Goal: Task Accomplishment & Management: Complete application form

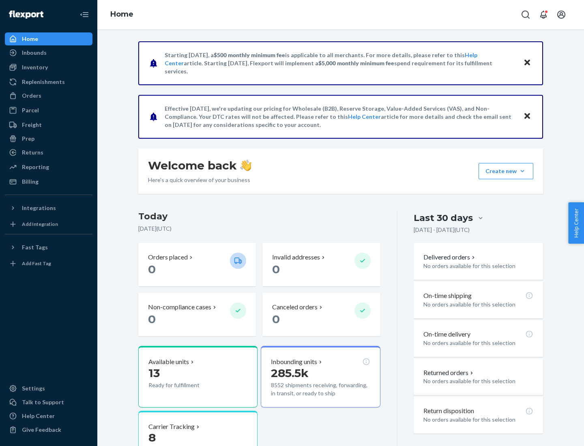
click at [523, 171] on button "Create new Create new inbound Create new order Create new product" at bounding box center [506, 171] width 55 height 16
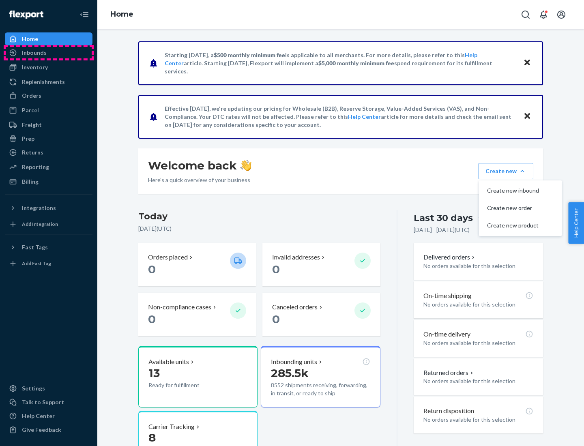
click at [49, 53] on div "Inbounds" at bounding box center [49, 52] width 86 height 11
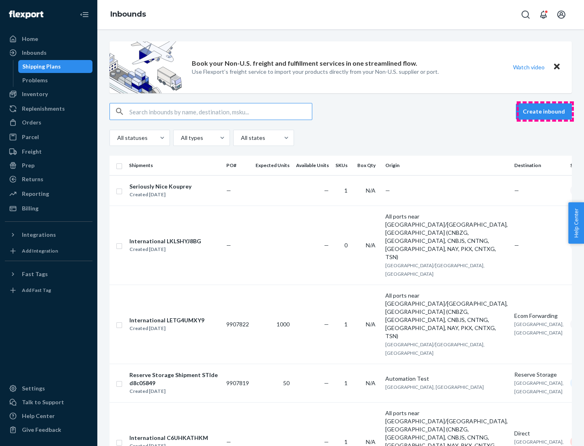
click at [545, 112] on button "Create inbound" at bounding box center [544, 111] width 56 height 16
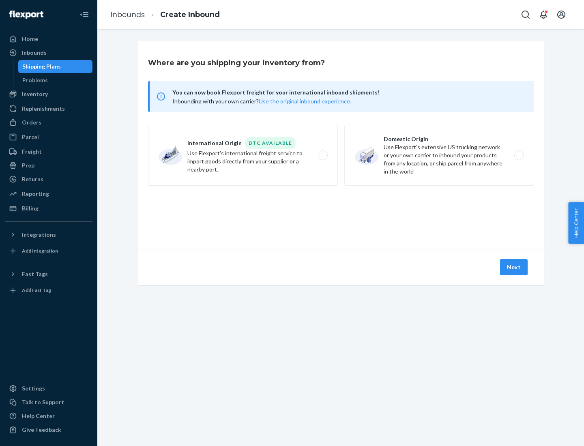
click at [439, 155] on label "Domestic Origin Use Flexport’s extensive US trucking network or your own carrie…" at bounding box center [439, 155] width 190 height 61
click at [519, 155] on input "Domestic Origin Use Flexport’s extensive US trucking network or your own carrie…" at bounding box center [521, 155] width 5 height 5
radio input "true"
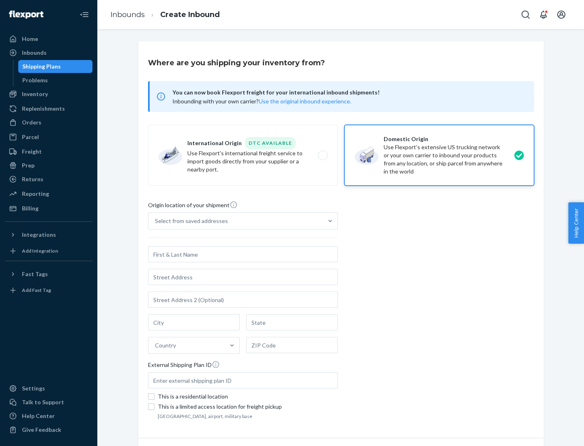
click at [189, 221] on div "Select from saved addresses" at bounding box center [191, 221] width 73 height 8
click at [156, 221] on input "Select from saved addresses" at bounding box center [155, 221] width 1 height 8
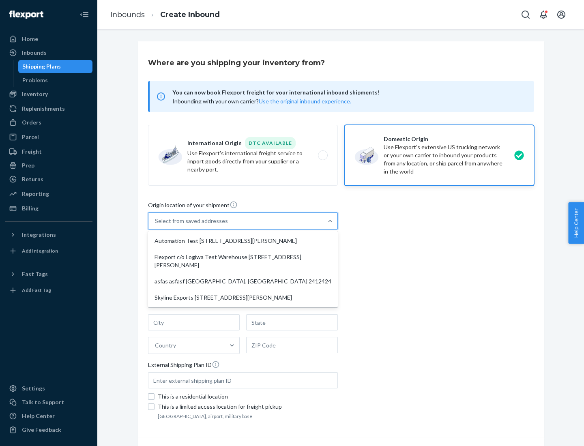
scroll to position [3, 0]
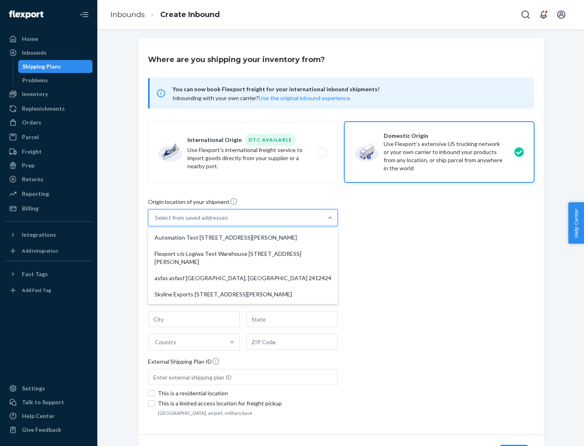
click at [243, 238] on div "Automation Test [STREET_ADDRESS][PERSON_NAME]" at bounding box center [243, 238] width 187 height 16
click at [156, 222] on input "option Automation Test [STREET_ADDRESS][PERSON_NAME] focused, 1 of 4. 4 results…" at bounding box center [155, 218] width 1 height 8
type input "Automation Test"
type input "9th Floor"
type input "[GEOGRAPHIC_DATA]"
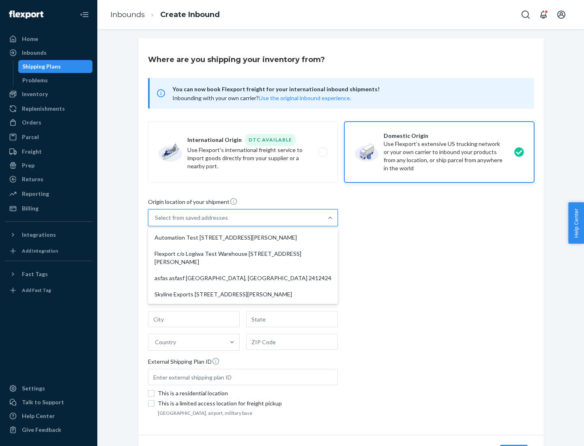
type input "CA"
type input "94104"
type input "[STREET_ADDRESS][PERSON_NAME]"
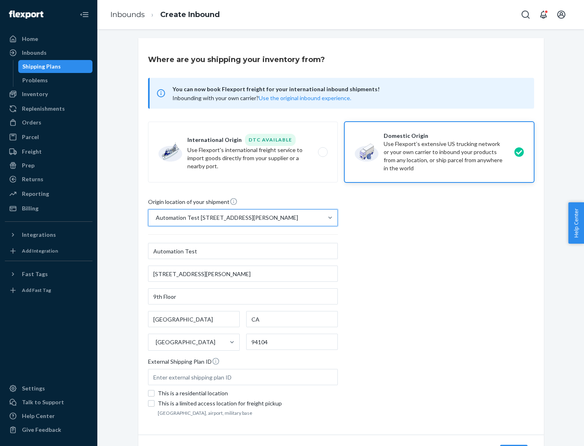
scroll to position [47, 0]
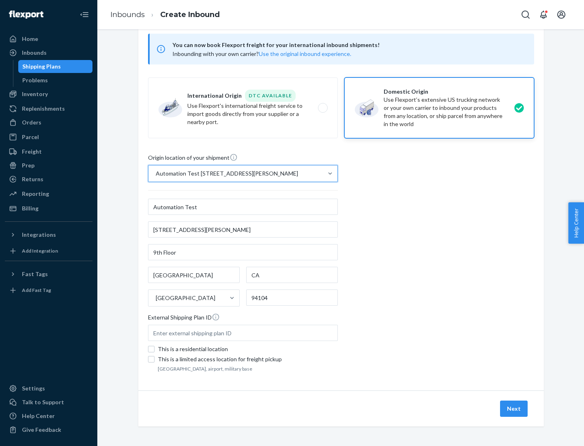
click at [514, 409] on button "Next" at bounding box center [514, 409] width 28 height 16
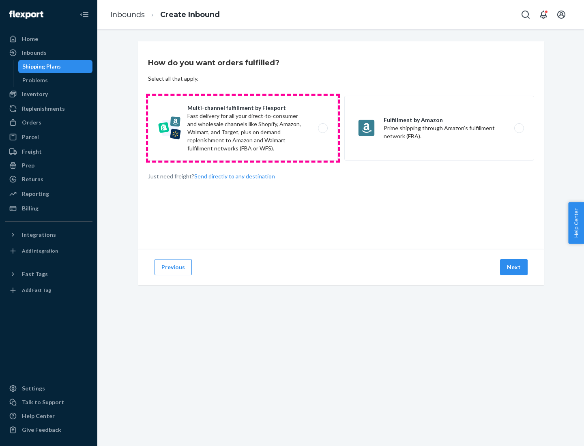
click at [243, 128] on label "Multi-channel fulfillment by Flexport Fast delivery for all your direct-to-cons…" at bounding box center [243, 128] width 190 height 65
click at [323, 128] on input "Multi-channel fulfillment by Flexport Fast delivery for all your direct-to-cons…" at bounding box center [325, 128] width 5 height 5
radio input "true"
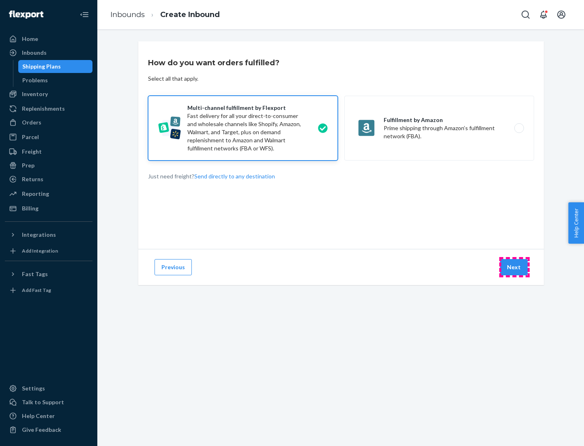
click at [514, 267] on button "Next" at bounding box center [514, 267] width 28 height 16
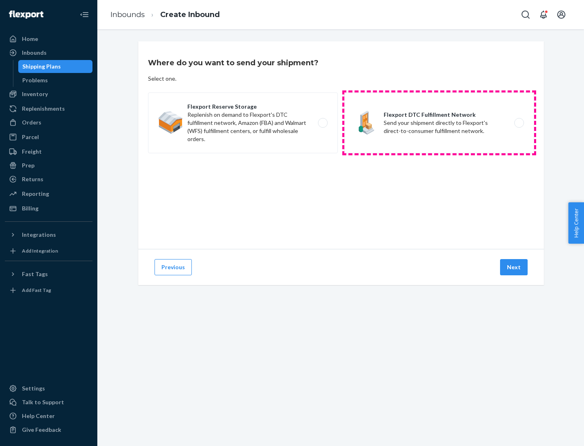
click at [439, 123] on label "Flexport DTC Fulfillment Network Send your shipment directly to Flexport's dire…" at bounding box center [439, 122] width 190 height 61
click at [519, 123] on input "Flexport DTC Fulfillment Network Send your shipment directly to Flexport's dire…" at bounding box center [521, 122] width 5 height 5
radio input "true"
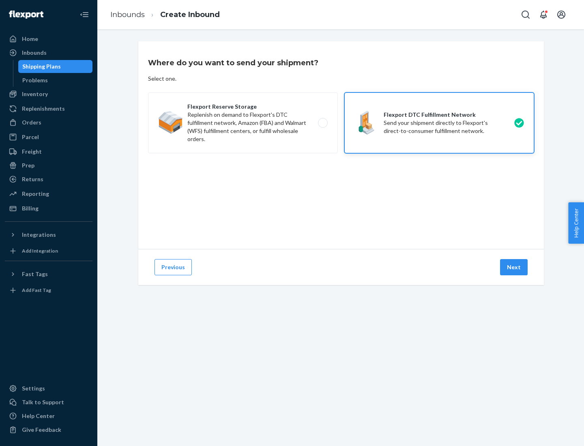
click at [514, 267] on button "Next" at bounding box center [514, 267] width 28 height 16
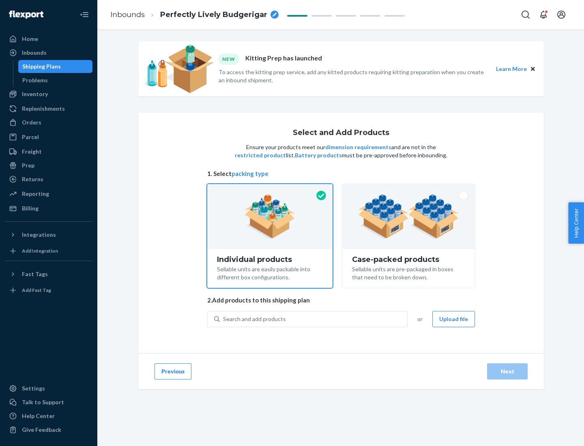
click at [409, 217] on img at bounding box center [408, 216] width 101 height 45
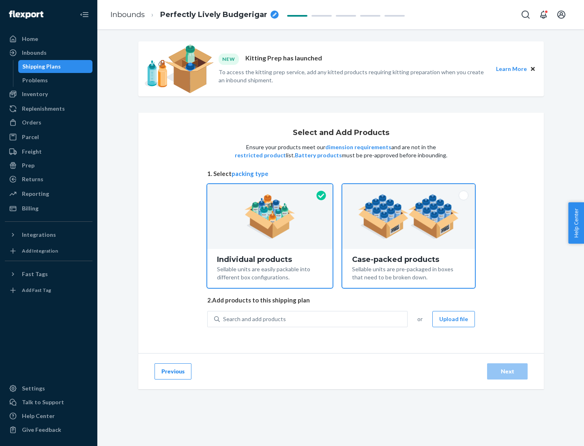
click at [409, 189] on input "Case-packed products Sellable units are pre-packaged in boxes that need to be b…" at bounding box center [408, 186] width 5 height 5
radio input "true"
radio input "false"
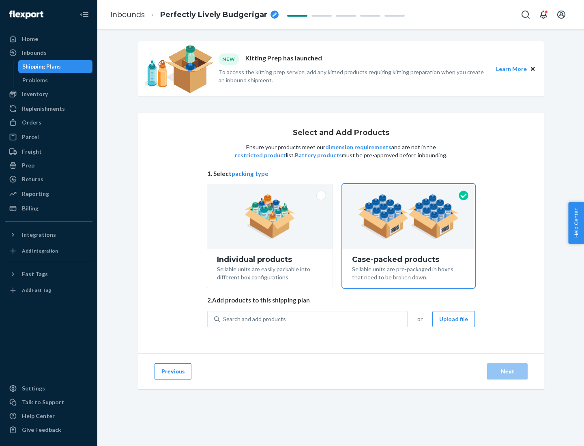
click at [314, 319] on div "Search and add products" at bounding box center [313, 319] width 187 height 15
click at [224, 319] on input "Search and add products" at bounding box center [223, 319] width 1 height 8
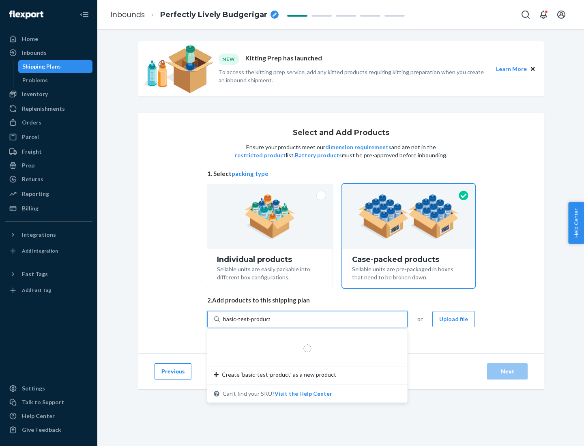
type input "basic-test-product-1"
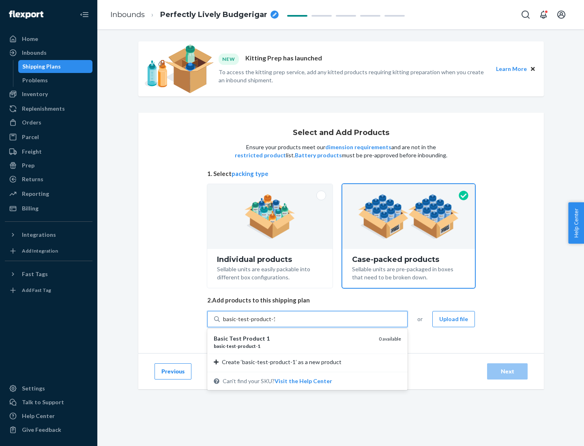
click at [293, 346] on div "basic - test - product - 1" at bounding box center [293, 346] width 159 height 7
click at [275, 323] on input "basic-test-product-1" at bounding box center [249, 319] width 52 height 8
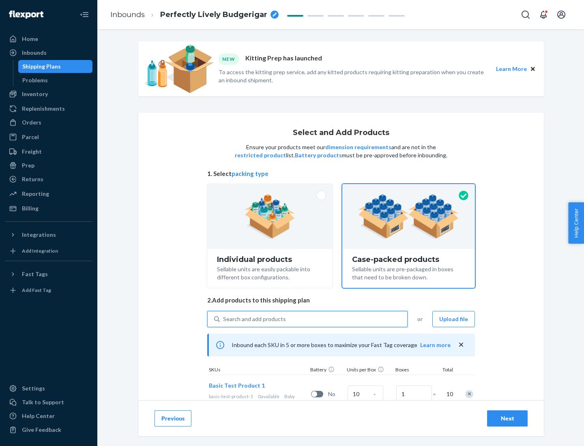
scroll to position [29, 0]
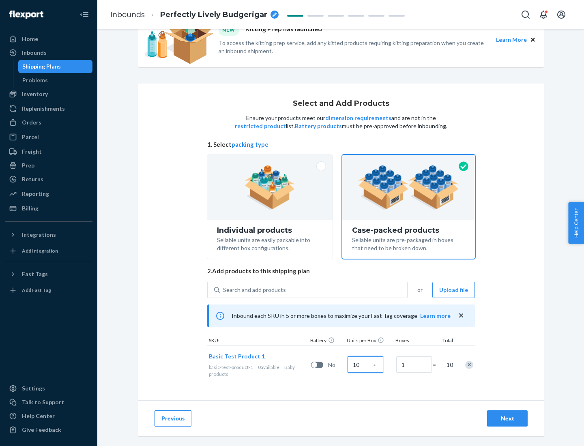
type input "10"
type input "7"
click at [508, 419] on div "Next" at bounding box center [507, 419] width 27 height 8
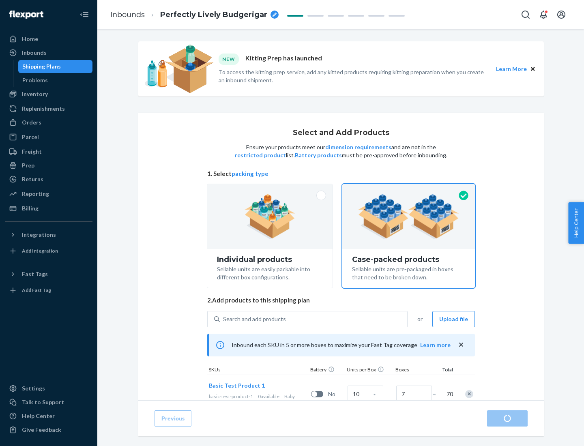
radio input "true"
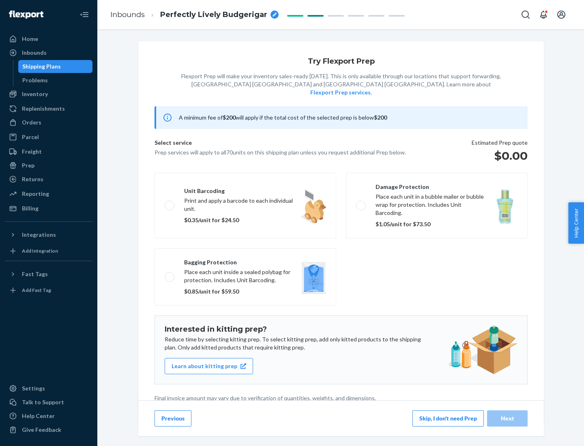
scroll to position [2, 0]
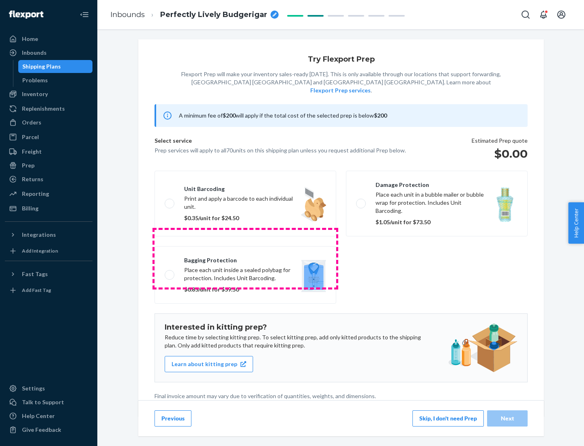
click at [245, 258] on label "Bagging protection Place each unit inside a sealed polybag for protection. Incl…" at bounding box center [246, 275] width 182 height 58
click at [170, 272] on input "Bagging protection Place each unit inside a sealed polybag for protection. Incl…" at bounding box center [167, 274] width 5 height 5
checkbox input "true"
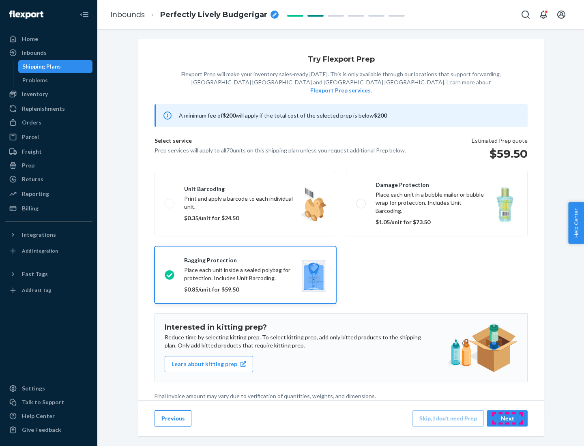
click at [508, 418] on div "Next" at bounding box center [507, 419] width 27 height 8
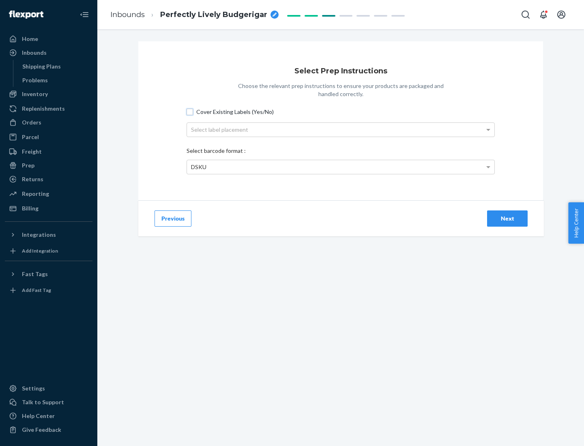
click at [190, 112] on input "Cover Existing Labels (Yes/No)" at bounding box center [190, 112] width 6 height 6
checkbox input "true"
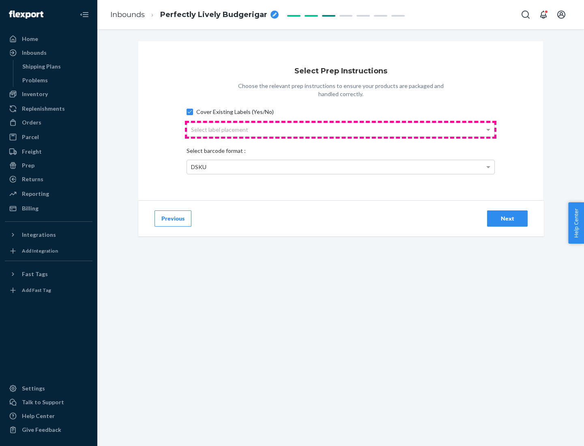
click at [341, 129] on div "Select label placement" at bounding box center [341, 130] width 308 height 14
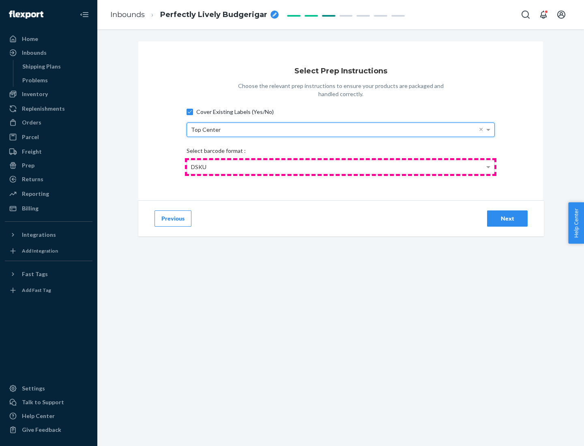
click at [341, 167] on div "DSKU" at bounding box center [341, 167] width 308 height 14
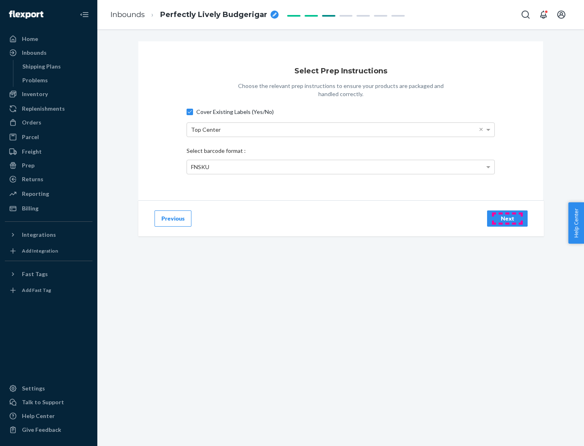
click at [508, 218] on div "Next" at bounding box center [507, 219] width 27 height 8
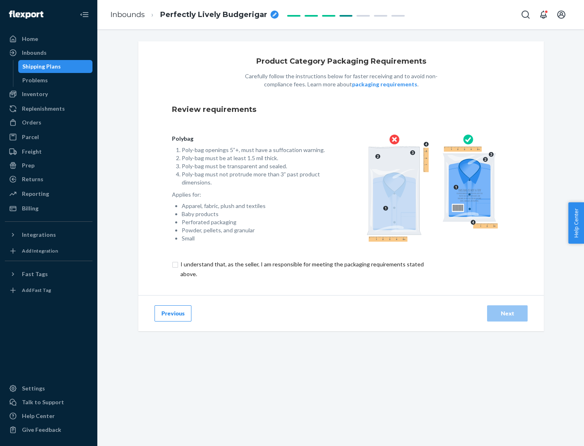
click at [301, 269] on input "checkbox" at bounding box center [307, 269] width 270 height 19
checkbox input "true"
click at [508, 313] on div "Next" at bounding box center [507, 314] width 27 height 8
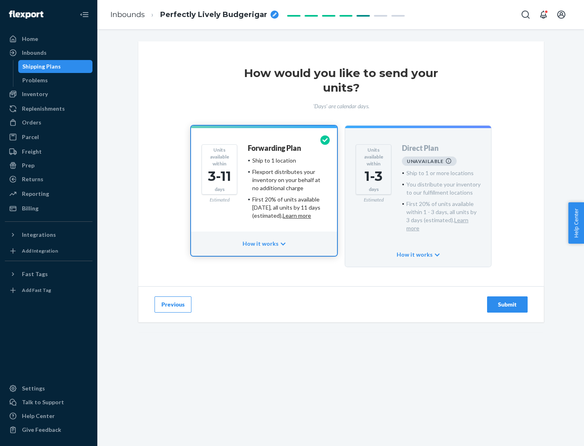
click at [275, 148] on h4 "Forwarding Plan" at bounding box center [274, 148] width 53 height 8
click at [508, 301] on div "Submit" at bounding box center [507, 305] width 27 height 8
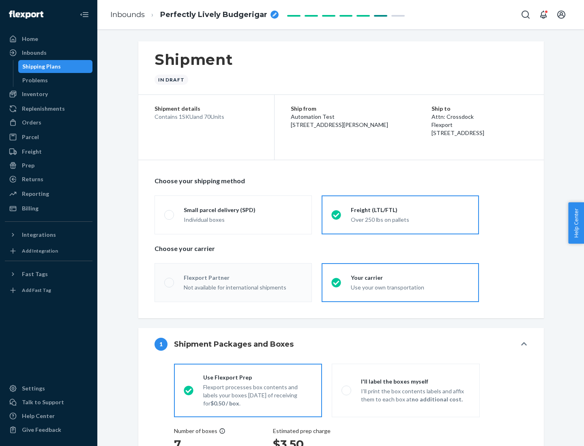
radio input "true"
radio input "false"
radio input "true"
radio input "false"
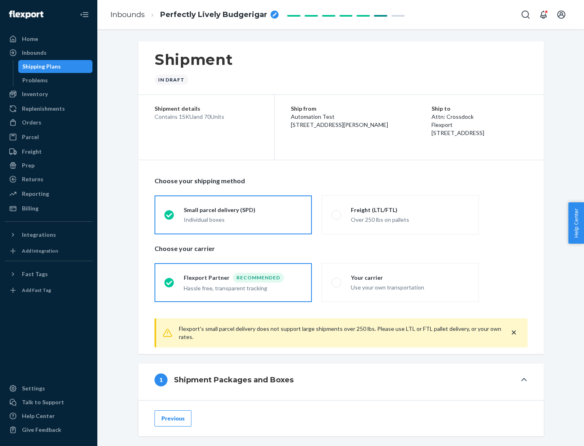
click at [243, 219] on div "Individual boxes" at bounding box center [243, 220] width 118 height 8
click at [170, 217] on input "Small parcel delivery (SPD) Individual boxes" at bounding box center [166, 214] width 5 height 5
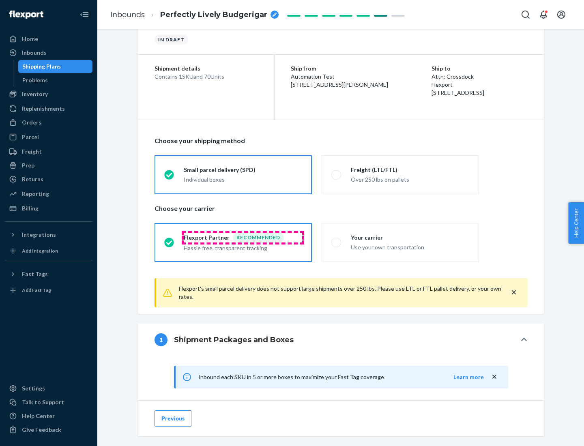
click at [243, 237] on div "Recommended" at bounding box center [258, 238] width 51 height 10
click at [170, 240] on input "Flexport Partner Recommended Hassle free, transparent tracking" at bounding box center [166, 242] width 5 height 5
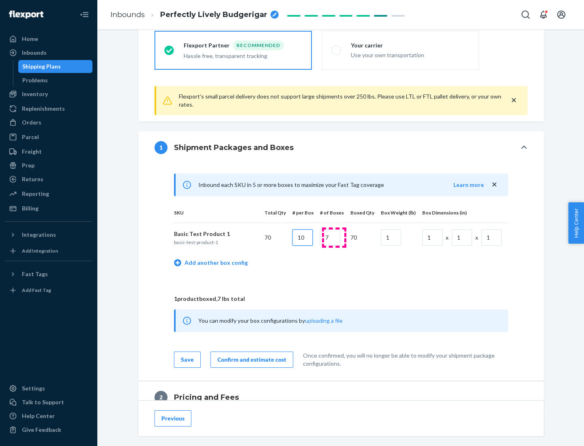
type input "10"
type input "7"
type input "1"
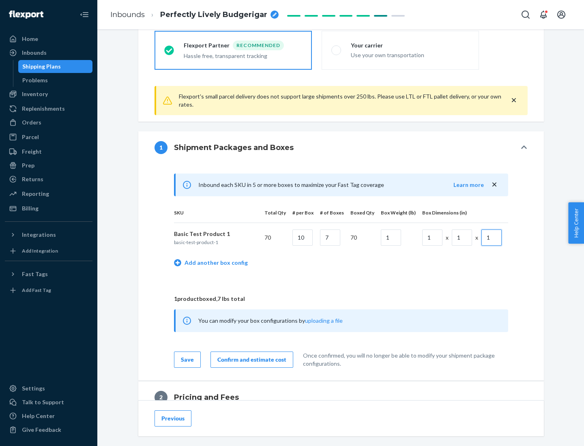
scroll to position [355, 0]
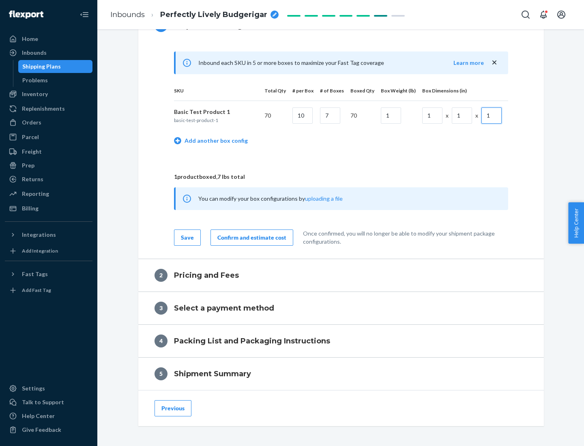
type input "1"
click at [250, 237] on div "Confirm and estimate cost" at bounding box center [251, 238] width 69 height 8
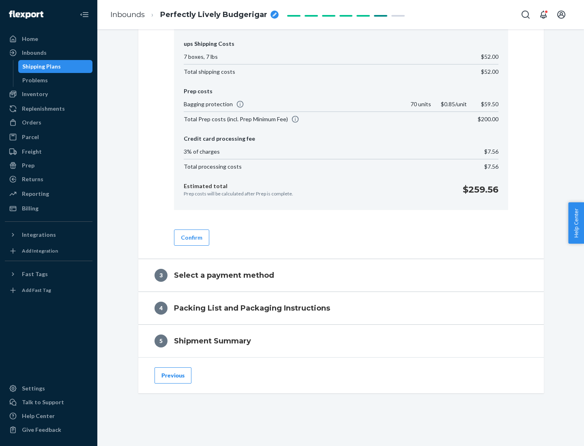
click at [191, 237] on button "Confirm" at bounding box center [191, 238] width 35 height 16
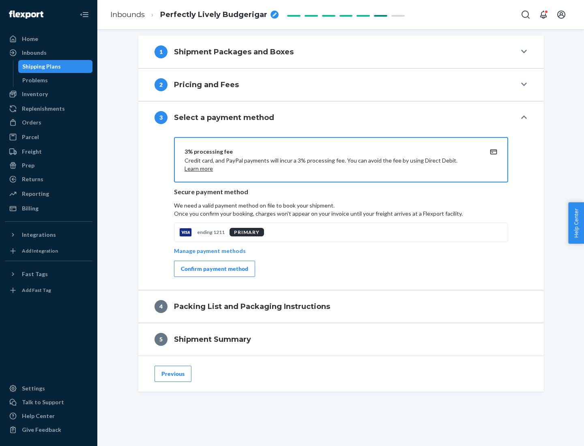
scroll to position [328, 0]
click at [214, 269] on div "Confirm payment method" at bounding box center [214, 269] width 67 height 8
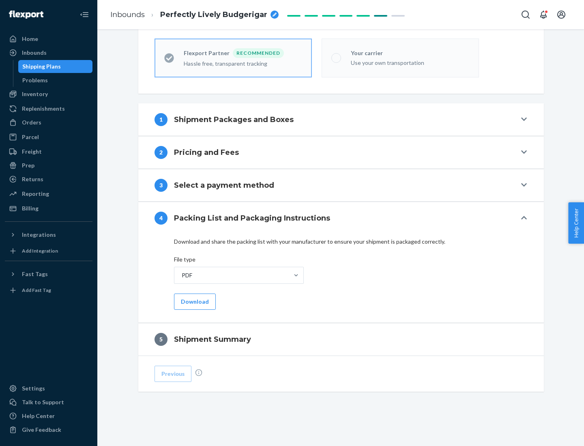
click at [194, 301] on button "Download" at bounding box center [195, 302] width 42 height 16
